Goal: Task Accomplishment & Management: Manage account settings

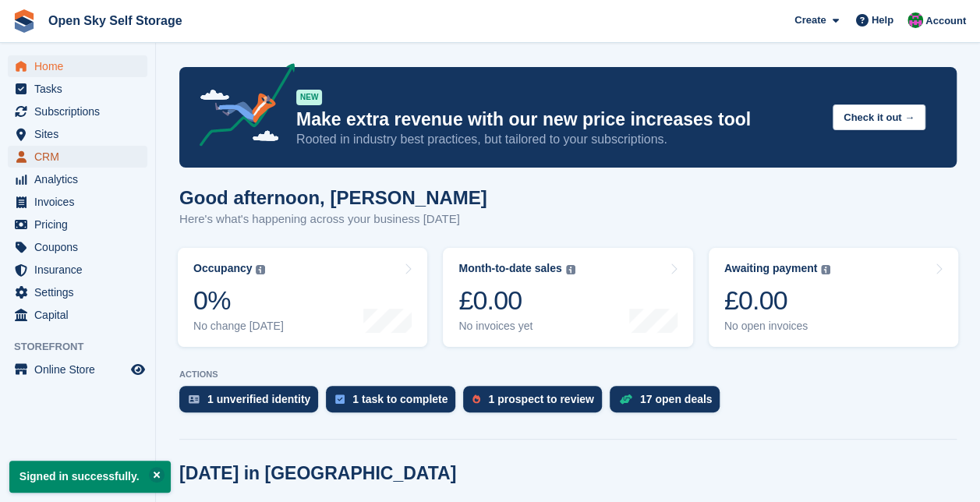
click at [76, 161] on span "CRM" at bounding box center [81, 157] width 94 height 22
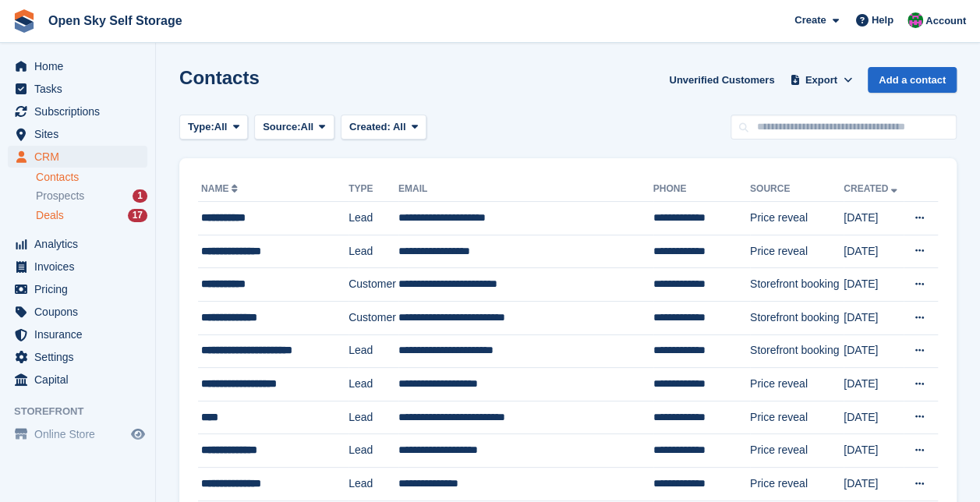
click at [78, 217] on div "Deals 17" at bounding box center [91, 215] width 111 height 15
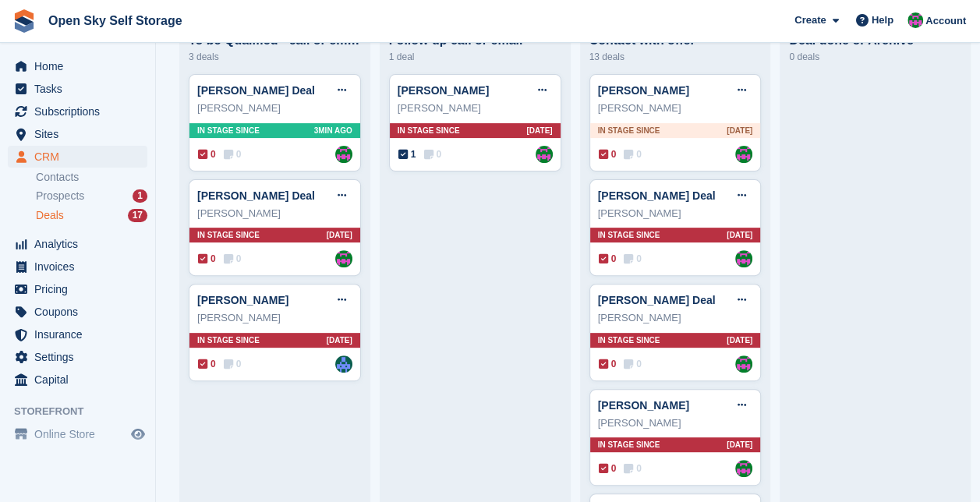
scroll to position [125, 0]
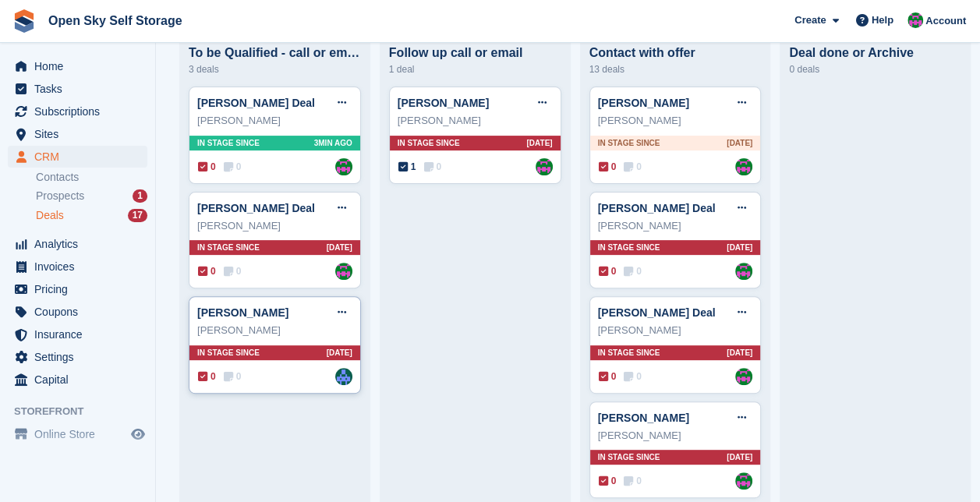
click at [312, 319] on div "gareth gilmore Deal Edit deal Mark as won Mark as lost Delete deal" at bounding box center [274, 312] width 155 height 23
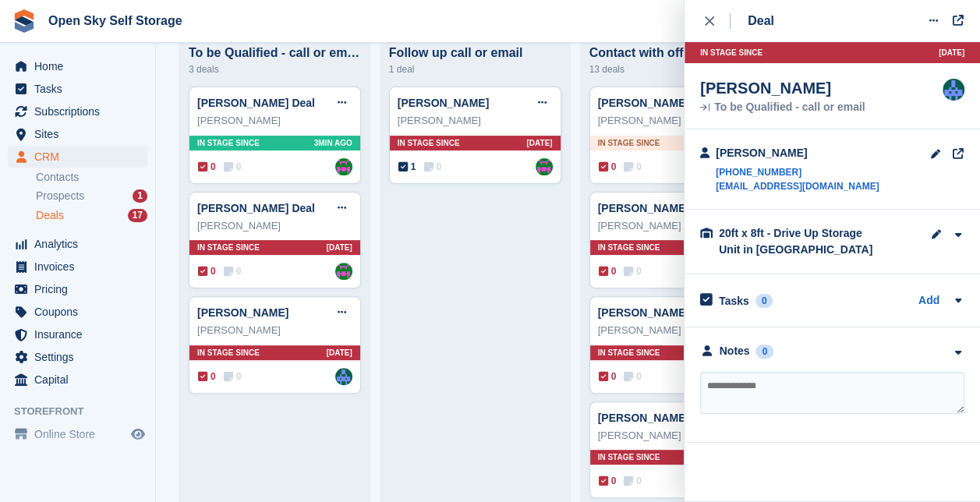
click at [765, 387] on textarea at bounding box center [832, 393] width 264 height 42
type textarea "**********"
click at [854, 381] on textarea "**********" at bounding box center [832, 393] width 264 height 42
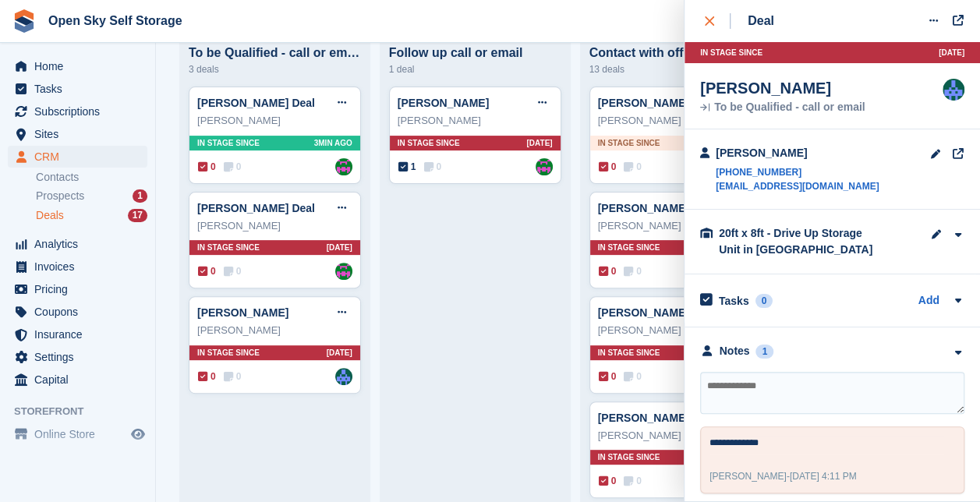
click at [706, 20] on icon "close" at bounding box center [709, 20] width 9 height 9
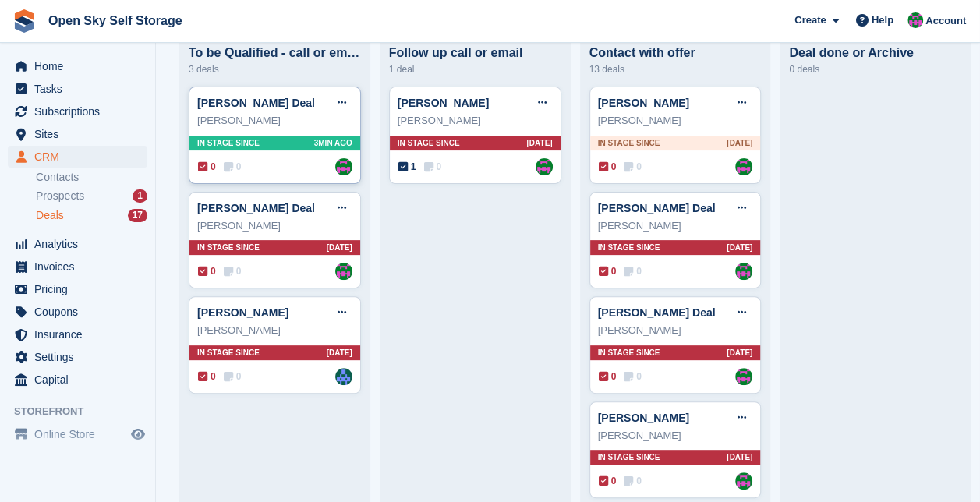
click at [282, 127] on div "Nicholas Taylor" at bounding box center [274, 121] width 155 height 16
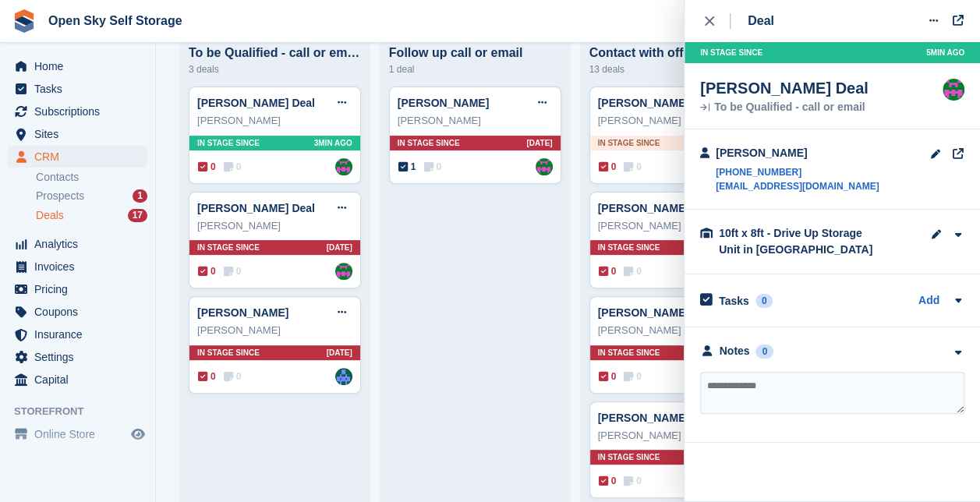
click at [737, 380] on textarea at bounding box center [832, 393] width 264 height 42
type textarea "**********"
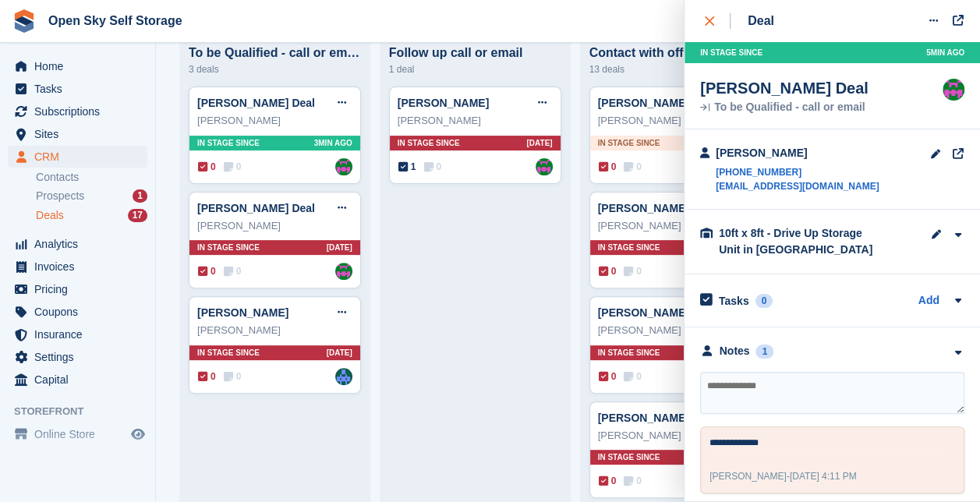
click at [707, 16] on div "close" at bounding box center [718, 21] width 26 height 16
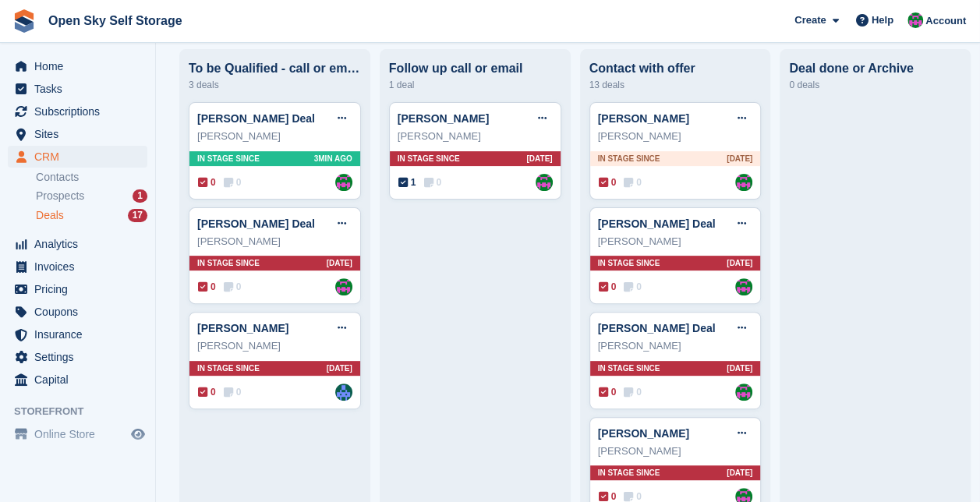
scroll to position [107, 0]
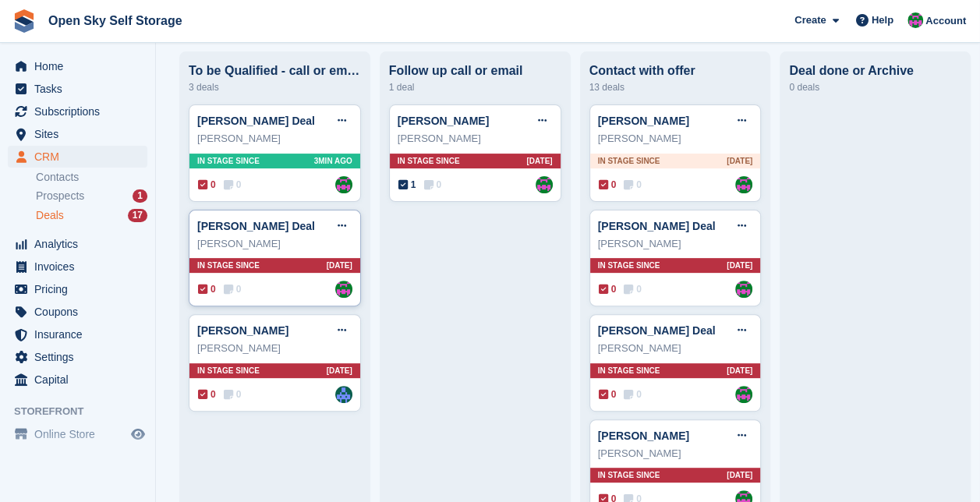
click at [271, 239] on div "Kawish Ali Siddiqui" at bounding box center [274, 244] width 155 height 16
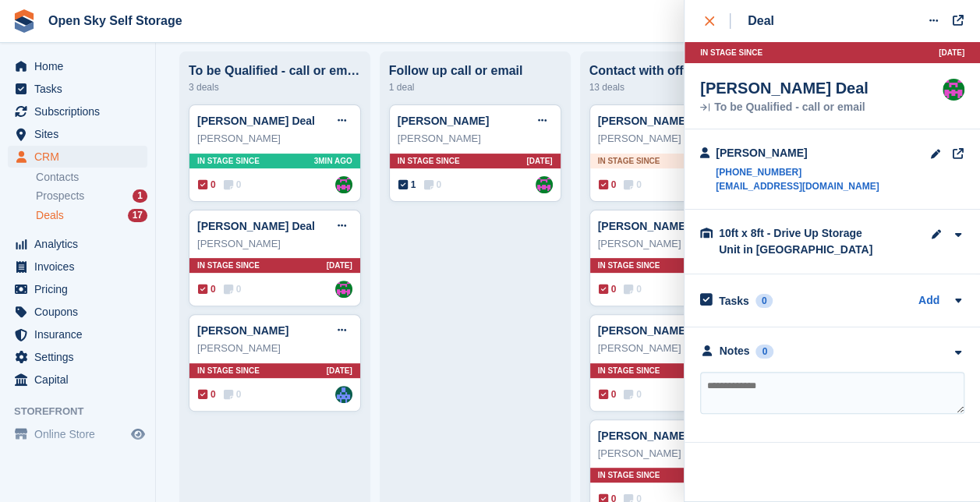
click at [706, 23] on icon "close" at bounding box center [709, 20] width 9 height 9
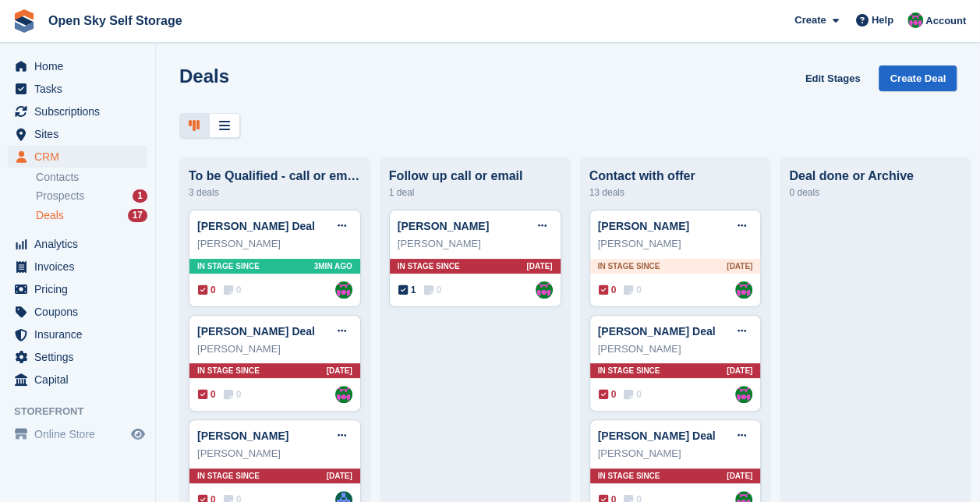
scroll to position [0, 0]
